Goal: Task Accomplishment & Management: Manage account settings

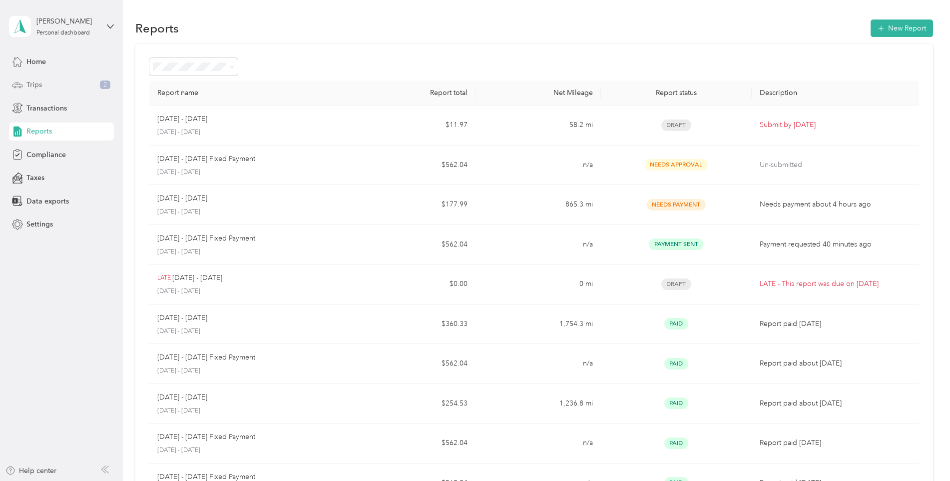
click at [62, 80] on div "Trips 2" at bounding box center [61, 85] width 105 height 18
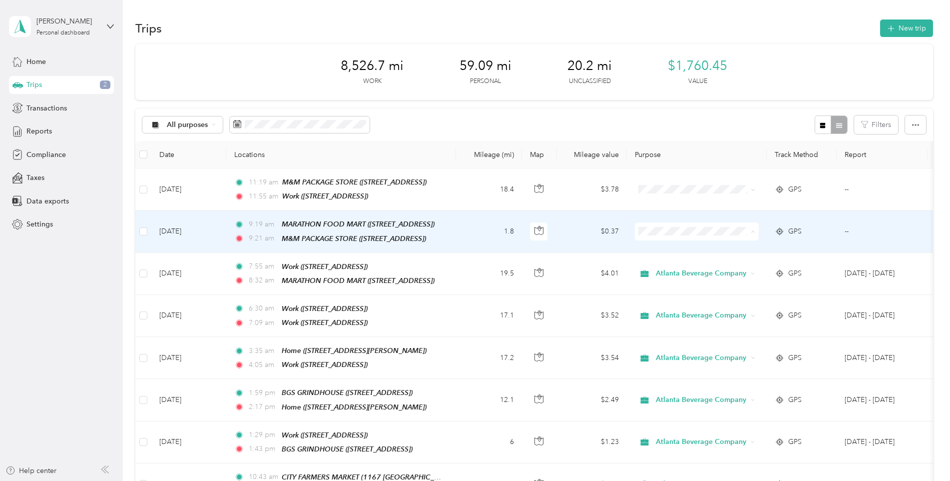
click at [662, 249] on span "Atlanta Beverage Company" at bounding box center [705, 248] width 92 height 10
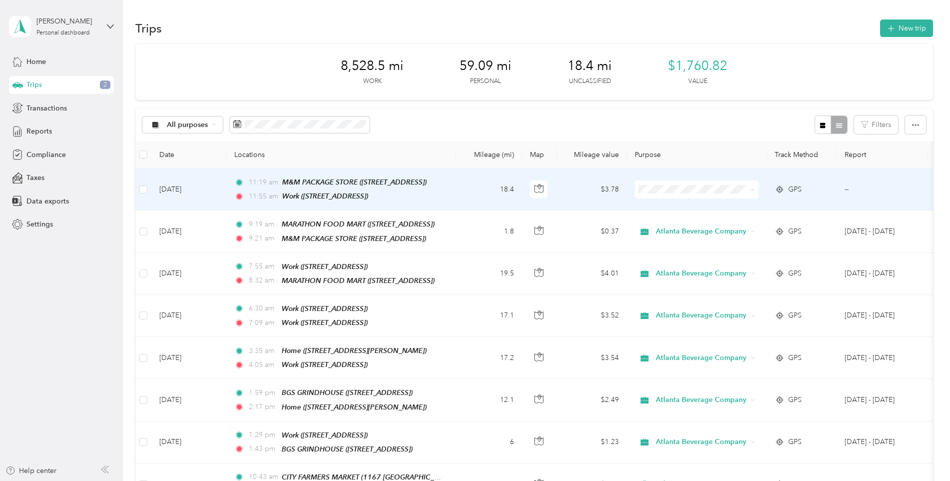
click at [673, 208] on li "Atlanta Beverage Company" at bounding box center [697, 207] width 124 height 17
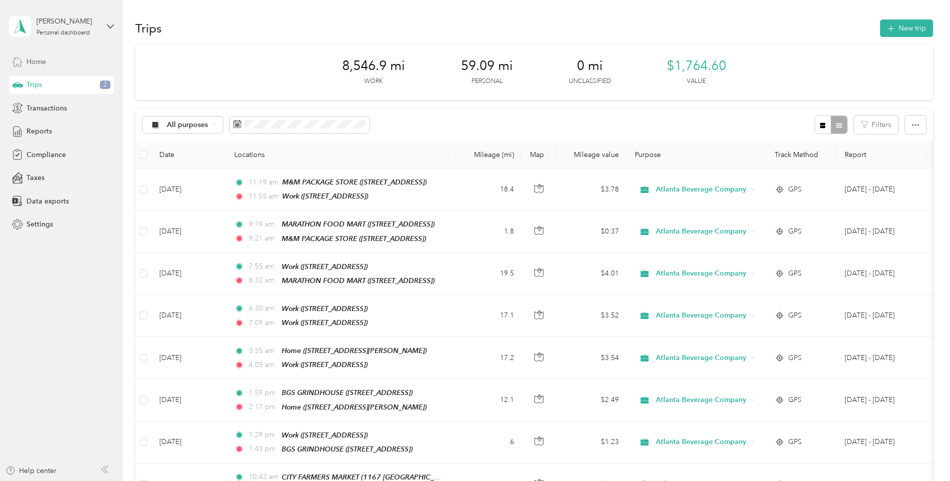
click at [40, 63] on span "Home" at bounding box center [35, 61] width 19 height 10
